Goal: Navigation & Orientation: Find specific page/section

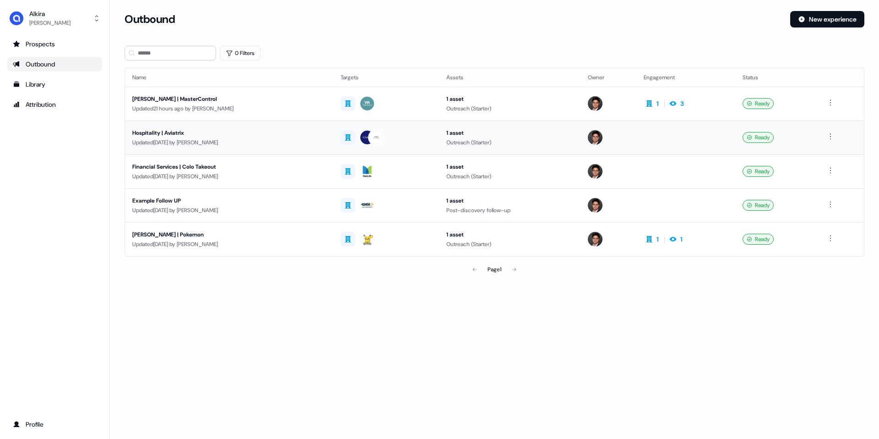
click at [254, 147] on td "Hospitality | Aviatrix Updated 1 day ago by Hugh Le" at bounding box center [229, 137] width 208 height 34
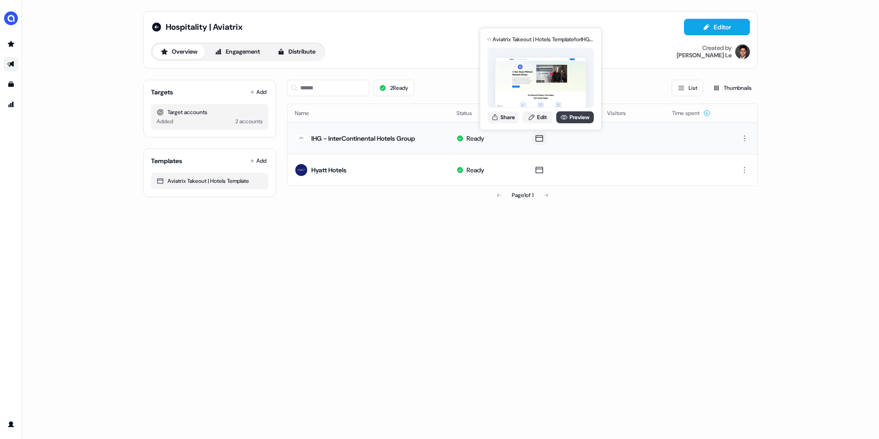
click at [571, 116] on link "Preview" at bounding box center [575, 117] width 38 height 12
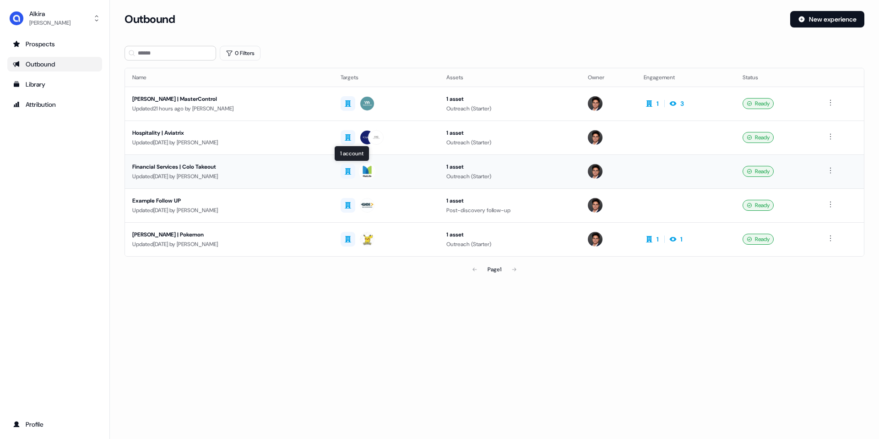
click at [362, 168] on img at bounding box center [367, 171] width 15 height 15
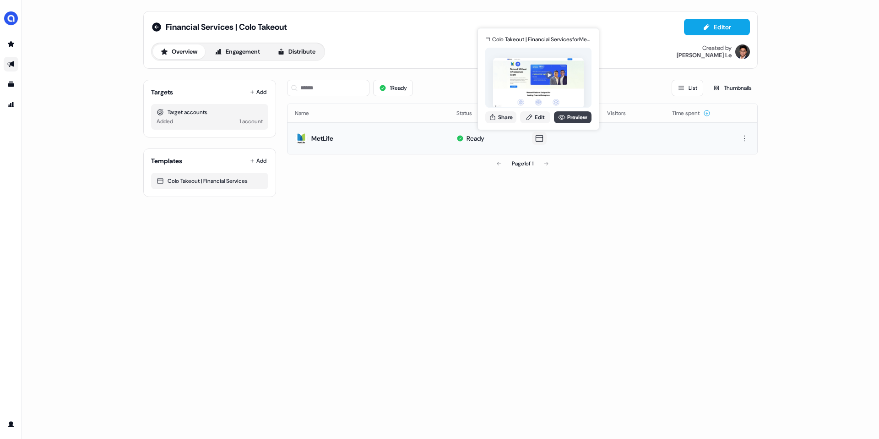
click at [580, 119] on link "Preview" at bounding box center [573, 117] width 38 height 12
